Goal: Task Accomplishment & Management: Manage account settings

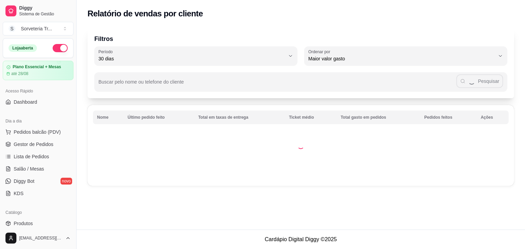
select select "30"
select select "HIGHEST_TOTAL_SPENT_WITH_ORDERS"
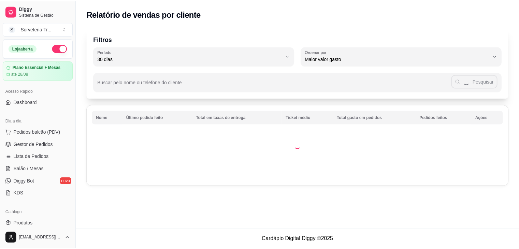
scroll to position [137, 0]
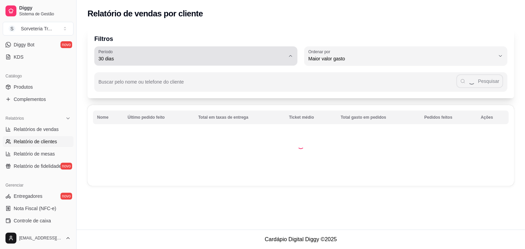
click at [130, 52] on div "30 dias" at bounding box center [191, 56] width 186 height 14
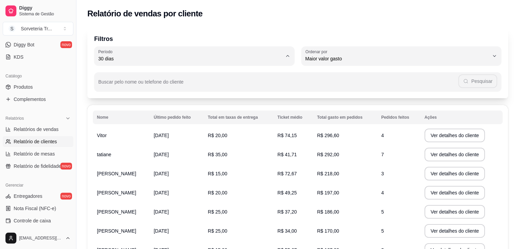
click at [121, 123] on span "30 dias" at bounding box center [191, 119] width 178 height 6
type input "0"
select select "0"
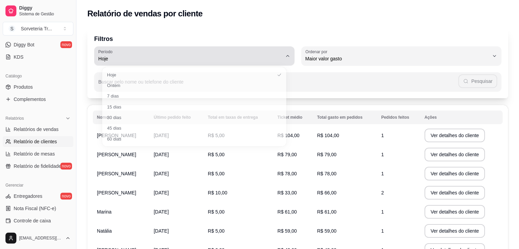
click at [227, 58] on span "Hoje" at bounding box center [190, 58] width 184 height 7
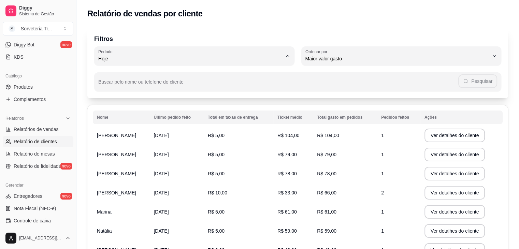
click at [127, 119] on span "30 dias" at bounding box center [190, 119] width 175 height 6
type input "30"
select select "30"
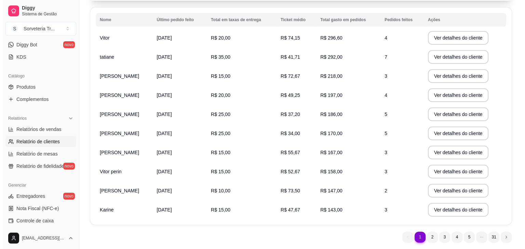
scroll to position [102, 0]
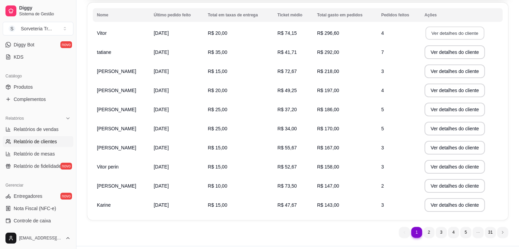
click at [468, 35] on button "Ver detalhes do cliente" at bounding box center [455, 33] width 59 height 13
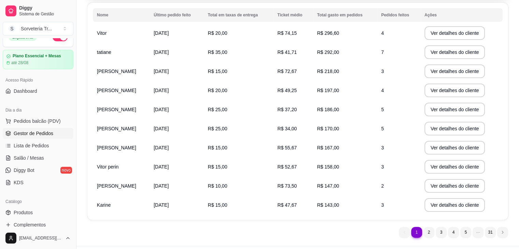
scroll to position [0, 0]
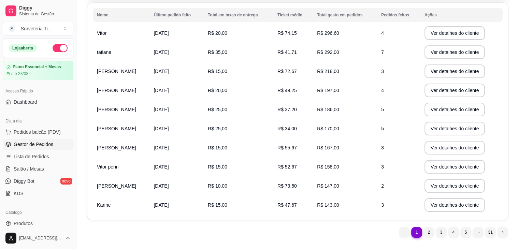
click at [46, 144] on span "Gestor de Pedidos" at bounding box center [34, 144] width 40 height 7
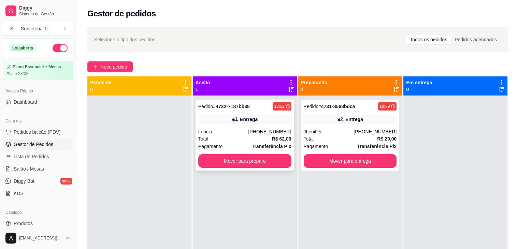
click at [276, 108] on div "18:52" at bounding box center [279, 106] width 10 height 5
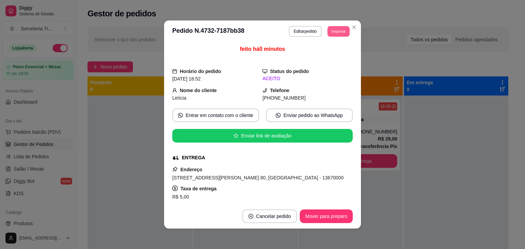
click at [338, 33] on button "Imprimir" at bounding box center [338, 31] width 22 height 11
click at [327, 54] on button "IMPRESSORA" at bounding box center [323, 55] width 50 height 11
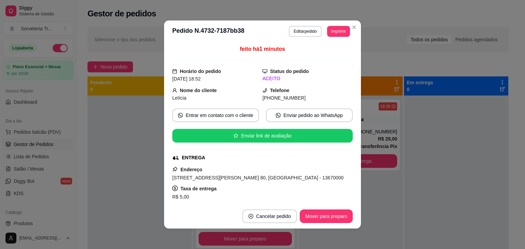
click at [352, 34] on header "**********" at bounding box center [262, 31] width 197 height 22
click at [337, 34] on button "Imprimir" at bounding box center [338, 31] width 23 height 11
click at [312, 56] on button "IMPRESSORA" at bounding box center [323, 55] width 50 height 11
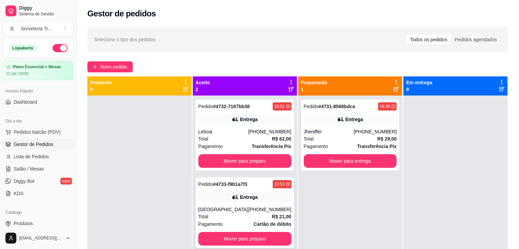
scroll to position [19, 0]
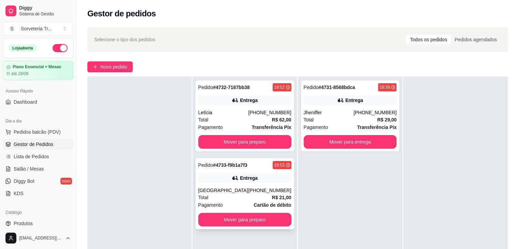
click at [279, 164] on div "18:53" at bounding box center [279, 165] width 10 height 5
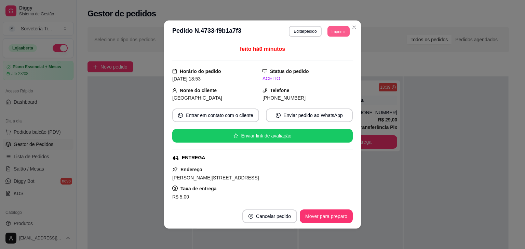
click at [334, 33] on button "Imprimir" at bounding box center [338, 31] width 22 height 11
click at [330, 52] on button "IMPRESSORA" at bounding box center [323, 55] width 48 height 11
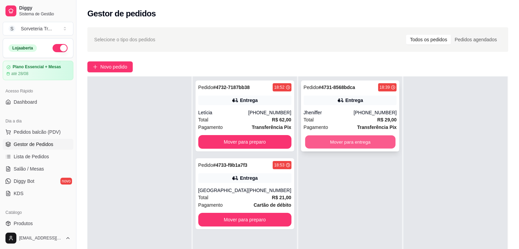
click at [341, 140] on button "Mover para entrega" at bounding box center [350, 142] width 90 height 13
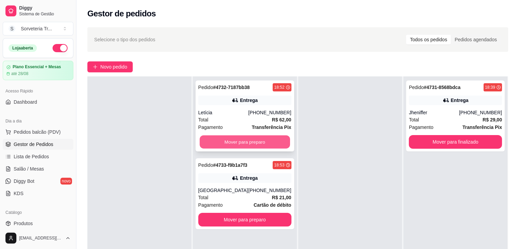
click at [258, 144] on button "Mover para preparo" at bounding box center [245, 142] width 90 height 13
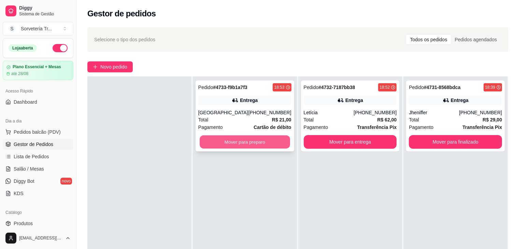
click at [268, 143] on button "Mover para preparo" at bounding box center [245, 142] width 90 height 13
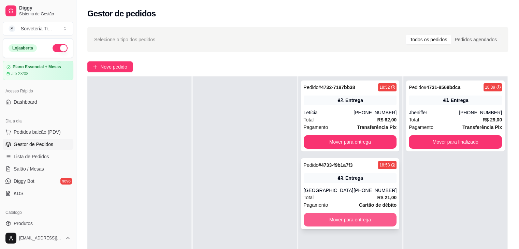
click at [367, 215] on button "Mover para entrega" at bounding box center [350, 220] width 93 height 14
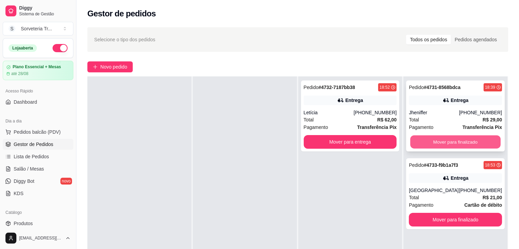
click at [430, 148] on button "Mover para finalizado" at bounding box center [455, 142] width 90 height 13
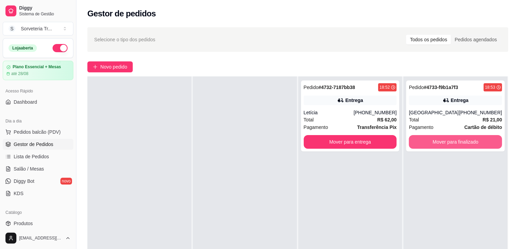
click at [430, 148] on button "Mover para finalizado" at bounding box center [455, 142] width 93 height 14
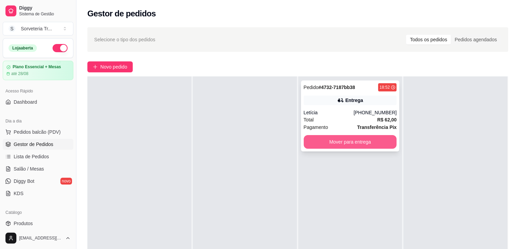
click at [350, 147] on button "Mover para entrega" at bounding box center [350, 142] width 93 height 14
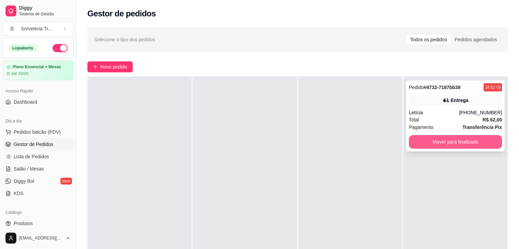
click at [446, 144] on button "Mover para finalizado" at bounding box center [455, 142] width 93 height 14
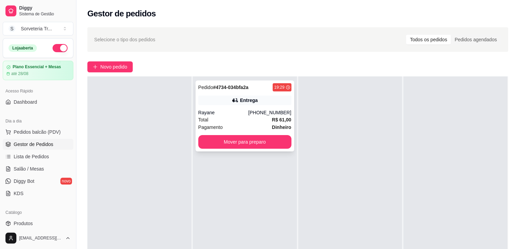
click at [273, 99] on div "Entrega" at bounding box center [244, 101] width 93 height 10
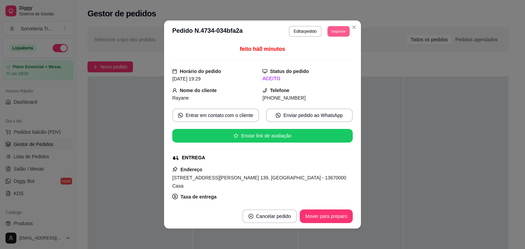
click at [329, 28] on button "Imprimir" at bounding box center [338, 31] width 22 height 11
click at [329, 54] on button "IMPRESSORA" at bounding box center [323, 55] width 50 height 11
click at [321, 216] on button "Mover para preparo" at bounding box center [325, 216] width 51 height 13
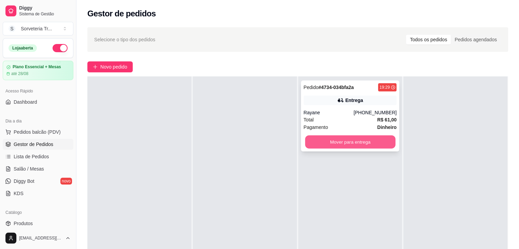
click at [330, 143] on button "Mover para entrega" at bounding box center [350, 142] width 90 height 13
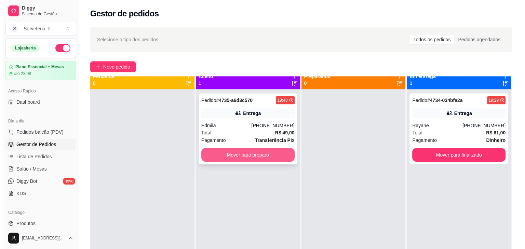
scroll to position [0, 0]
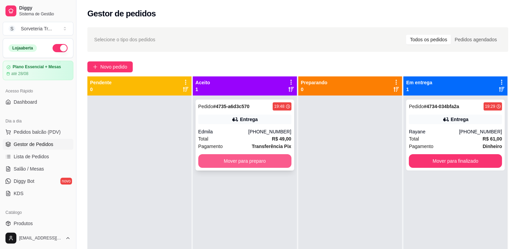
click at [278, 166] on button "Mover para preparo" at bounding box center [244, 161] width 93 height 14
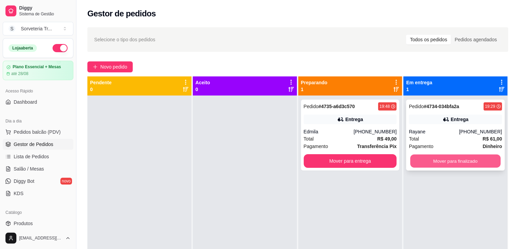
click at [459, 161] on button "Mover para finalizado" at bounding box center [455, 161] width 90 height 13
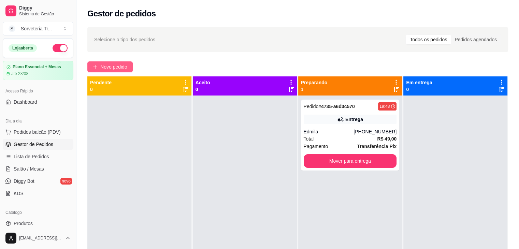
click at [113, 66] on span "Novo pedido" at bounding box center [113, 67] width 27 height 8
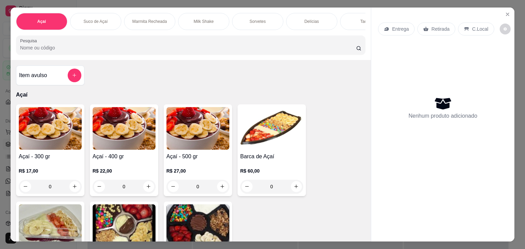
click at [398, 28] on p "Entrega" at bounding box center [400, 29] width 17 height 7
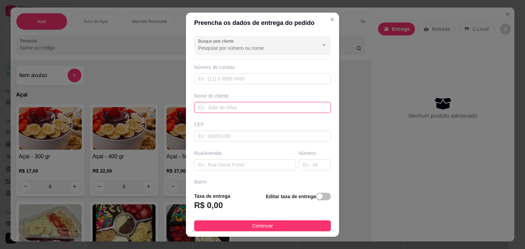
drag, startPoint x: 232, startPoint y: 106, endPoint x: 238, endPoint y: 96, distance: 11.9
click at [232, 104] on input "text" at bounding box center [262, 107] width 137 height 11
type input "raiane"
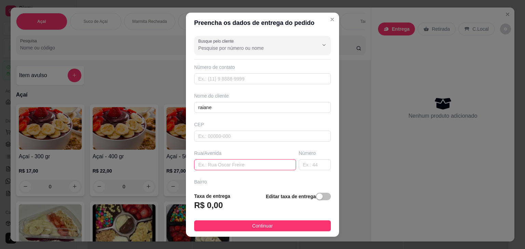
click at [228, 164] on input "text" at bounding box center [245, 164] width 102 height 11
click at [225, 165] on input "text" at bounding box center [245, 164] width 102 height 11
type input "primavera"
click at [305, 163] on input "text" at bounding box center [314, 164] width 32 height 11
type input "30"
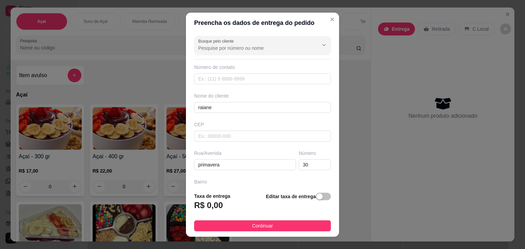
click at [315, 202] on div "Editar taxa de entrega" at bounding box center [298, 204] width 65 height 23
click at [319, 194] on span "button" at bounding box center [323, 197] width 15 height 8
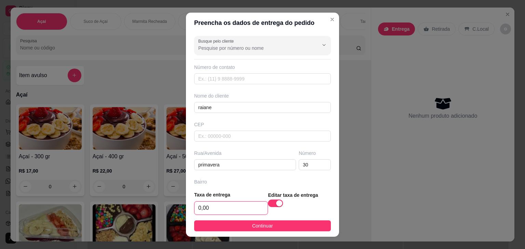
click at [225, 209] on input "0,00" at bounding box center [230, 208] width 73 height 13
type input "5,00"
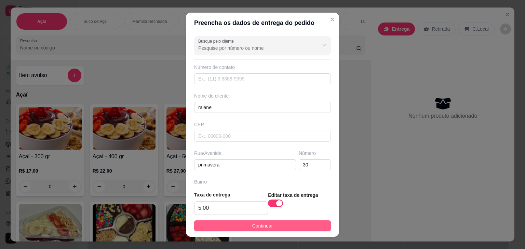
click at [252, 222] on span "Continuar" at bounding box center [262, 226] width 21 height 8
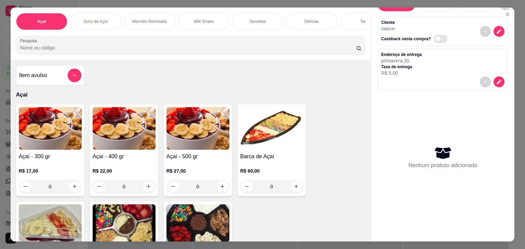
scroll to position [17, 0]
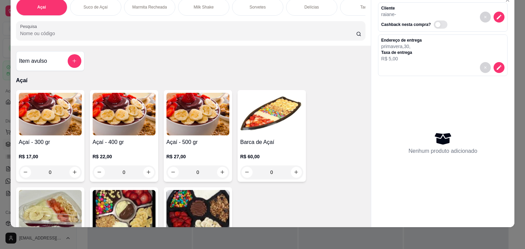
click at [44, 150] on div "R$ 17,00 0" at bounding box center [50, 163] width 63 height 33
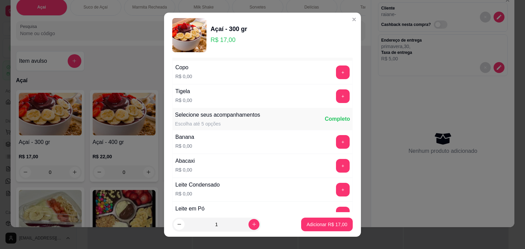
scroll to position [34, 0]
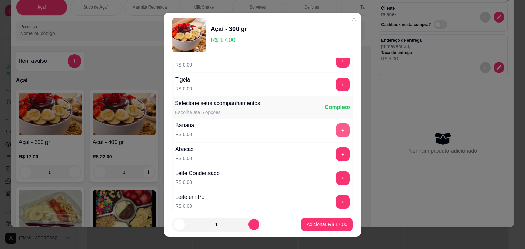
click at [336, 133] on button "+" at bounding box center [343, 131] width 14 height 14
click at [336, 154] on button "+" at bounding box center [343, 155] width 14 height 14
click at [336, 178] on button "+" at bounding box center [342, 177] width 13 height 13
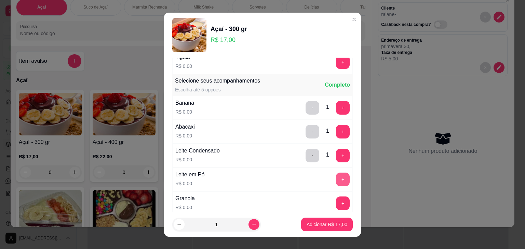
scroll to position [68, 0]
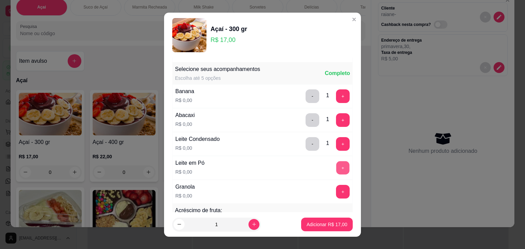
click at [336, 162] on button "+" at bounding box center [342, 167] width 13 height 13
click at [336, 186] on button "+" at bounding box center [343, 192] width 14 height 14
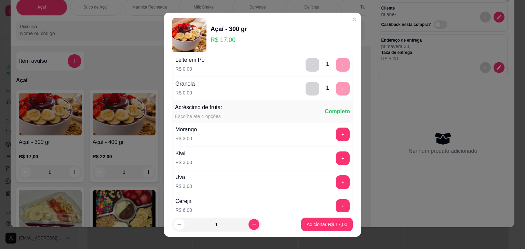
scroll to position [0, 0]
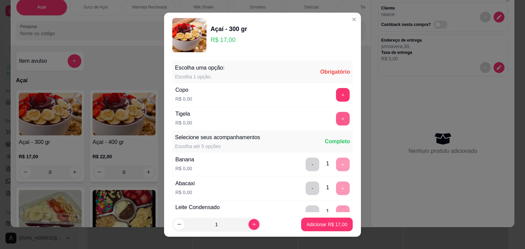
click at [336, 117] on button "+" at bounding box center [343, 119] width 14 height 14
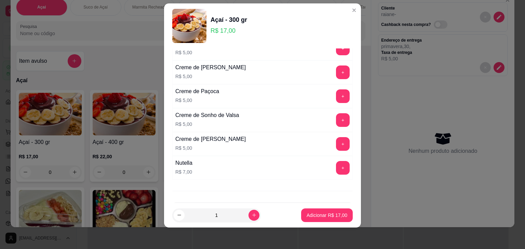
scroll to position [888, 0]
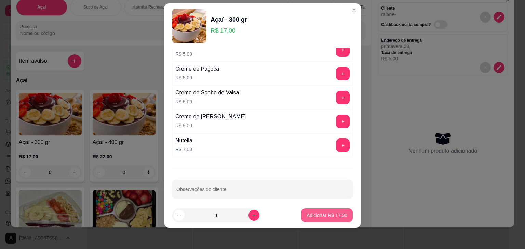
click at [331, 216] on p "Adicionar R$ 17,00" at bounding box center [326, 215] width 41 height 7
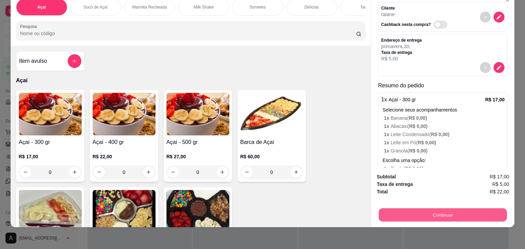
click at [459, 213] on button "Continuar" at bounding box center [442, 215] width 128 height 13
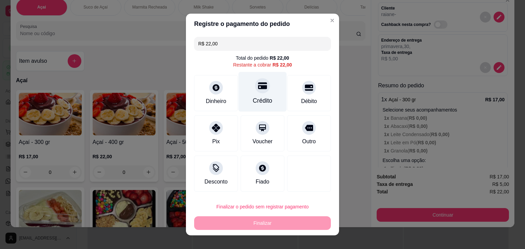
click at [265, 95] on div "Crédito" at bounding box center [262, 92] width 48 height 40
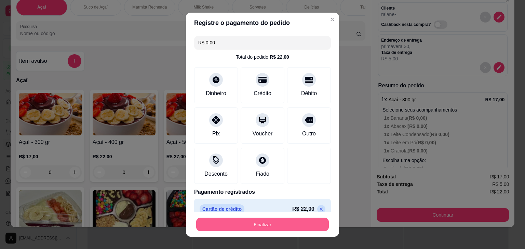
click at [259, 225] on button "Finalizar" at bounding box center [262, 224] width 133 height 13
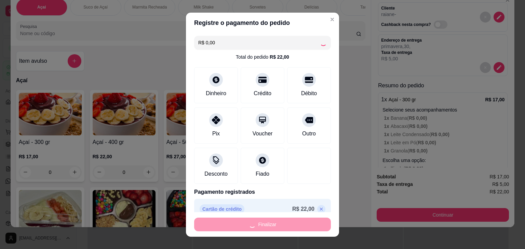
type input "-R$ 22,00"
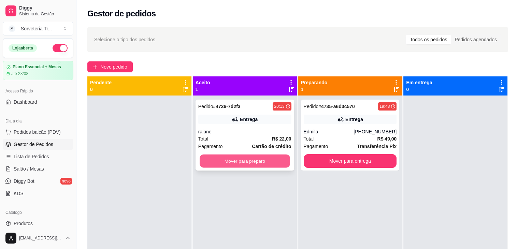
click at [243, 161] on button "Mover para preparo" at bounding box center [245, 161] width 90 height 13
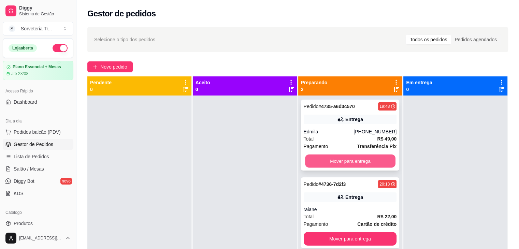
click at [337, 161] on button "Mover para entrega" at bounding box center [350, 161] width 90 height 13
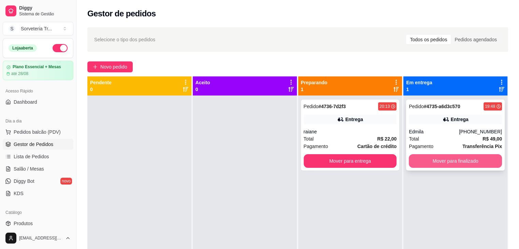
click at [433, 160] on button "Mover para finalizado" at bounding box center [455, 161] width 93 height 14
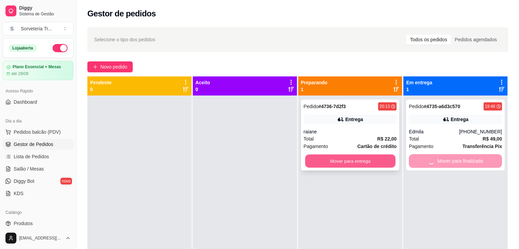
click at [350, 159] on button "Mover para entrega" at bounding box center [350, 161] width 90 height 13
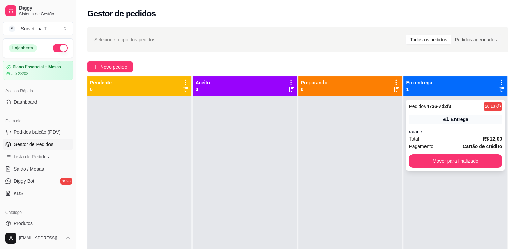
click at [485, 107] on div "20:13" at bounding box center [490, 106] width 10 height 5
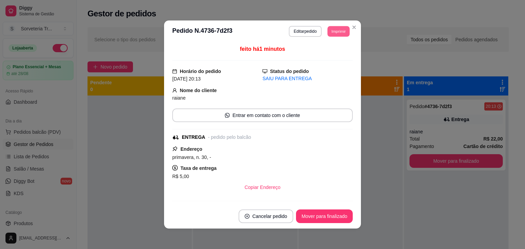
click at [332, 36] on button "Imprimir" at bounding box center [338, 31] width 22 height 11
click at [334, 55] on button "IMPRESSORA" at bounding box center [323, 55] width 50 height 11
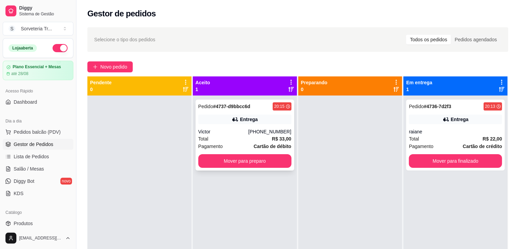
click at [279, 109] on div "20:15" at bounding box center [279, 106] width 10 height 5
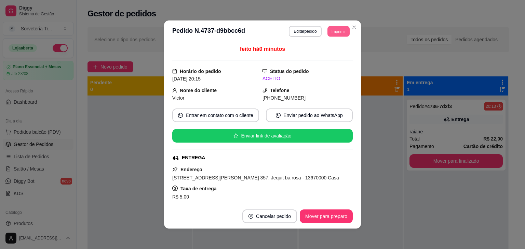
click at [338, 32] on button "Imprimir" at bounding box center [338, 31] width 22 height 11
click at [324, 57] on button "IMPRESSORA" at bounding box center [323, 55] width 48 height 11
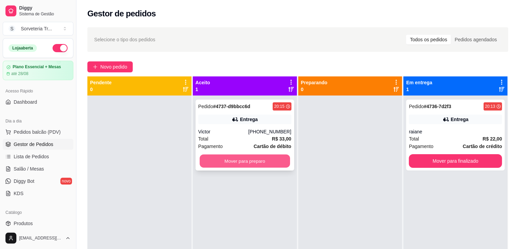
click at [267, 161] on button "Mover para preparo" at bounding box center [245, 161] width 90 height 13
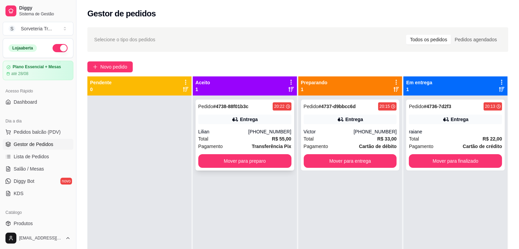
click at [281, 108] on div "20:22" at bounding box center [279, 106] width 10 height 5
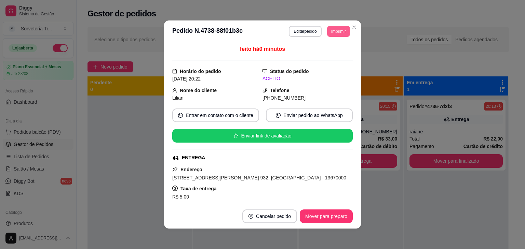
click at [346, 29] on button "Imprimir" at bounding box center [338, 31] width 23 height 11
click at [329, 55] on button "IMPRESSORA" at bounding box center [323, 55] width 48 height 11
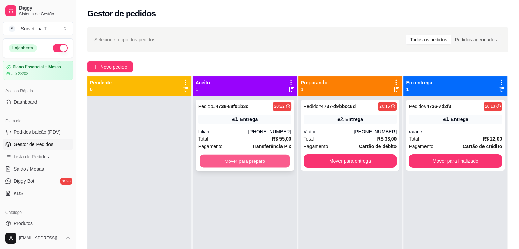
click at [248, 162] on button "Mover para preparo" at bounding box center [245, 161] width 90 height 13
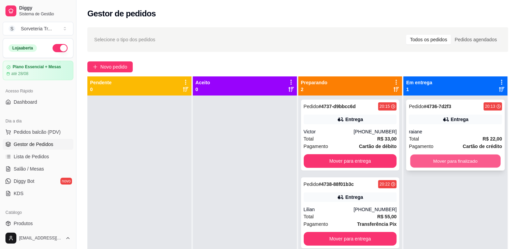
click at [436, 161] on button "Mover para finalizado" at bounding box center [455, 161] width 90 height 13
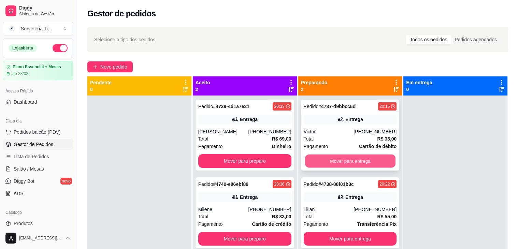
click at [336, 158] on button "Mover para entrega" at bounding box center [350, 161] width 90 height 13
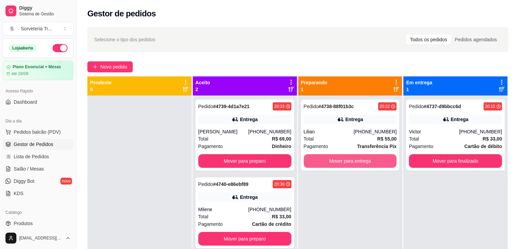
click at [336, 158] on button "Mover para entrega" at bounding box center [350, 161] width 93 height 14
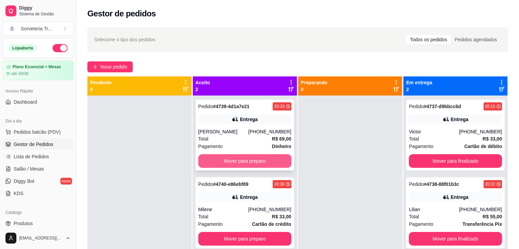
click at [262, 159] on button "Mover para preparo" at bounding box center [244, 161] width 93 height 14
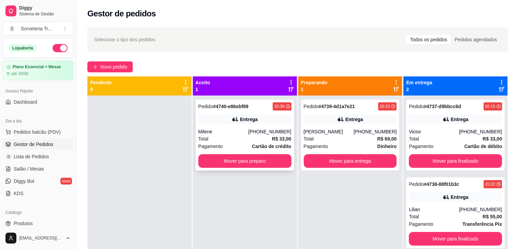
click at [281, 108] on div "20:36" at bounding box center [279, 106] width 10 height 5
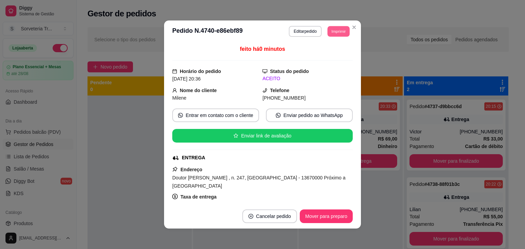
click at [338, 30] on button "Imprimir" at bounding box center [338, 31] width 22 height 11
click at [318, 52] on button "IMPRESSORA" at bounding box center [323, 55] width 48 height 11
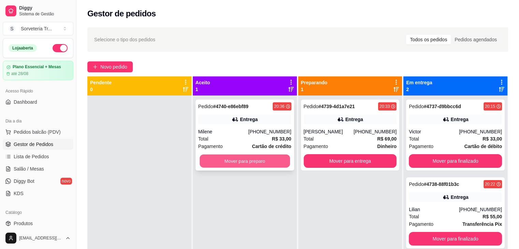
click at [252, 162] on button "Mover para preparo" at bounding box center [245, 161] width 90 height 13
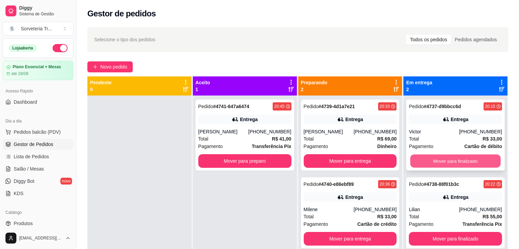
click at [454, 161] on button "Mover para finalizado" at bounding box center [455, 161] width 90 height 13
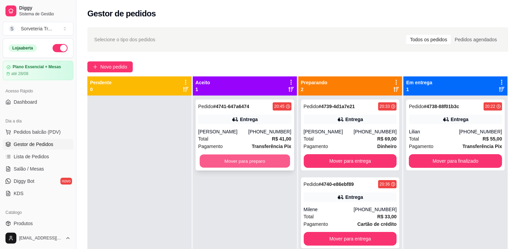
click at [242, 162] on button "Mover para preparo" at bounding box center [245, 161] width 90 height 13
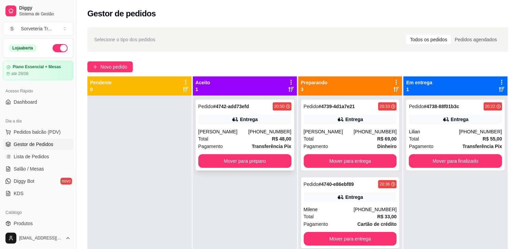
click at [243, 119] on div "Entrega" at bounding box center [249, 119] width 18 height 7
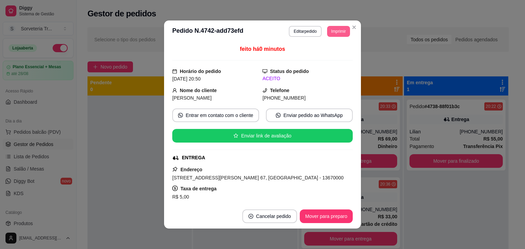
click at [333, 32] on button "Imprimir" at bounding box center [338, 31] width 23 height 11
click at [329, 55] on button "IMPRESSORA" at bounding box center [323, 55] width 48 height 11
